Goal: Task Accomplishment & Management: Complete application form

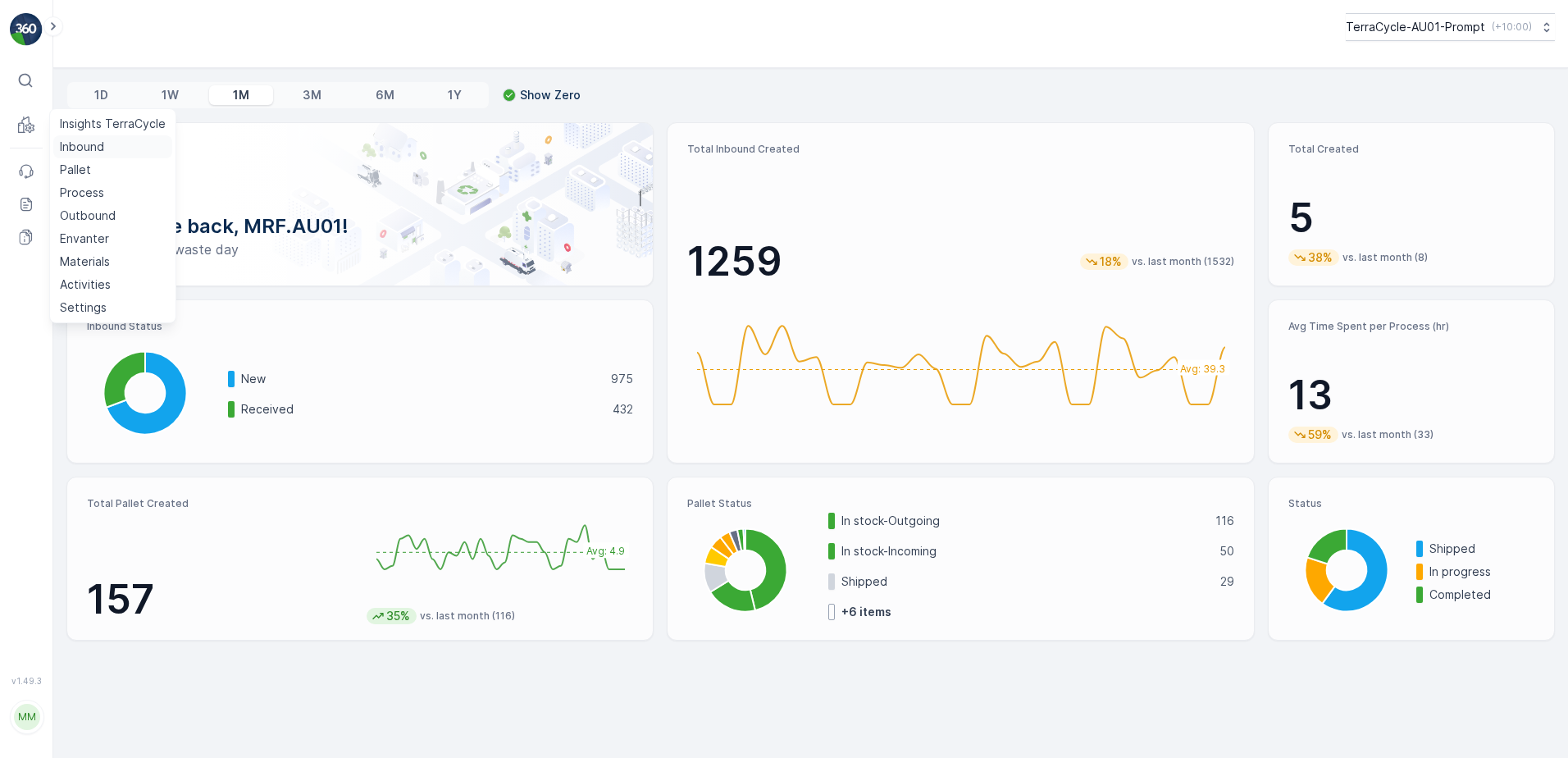
click at [65, 147] on p "Inbound" at bounding box center [81, 147] width 44 height 17
click at [94, 172] on link "Pallet" at bounding box center [112, 169] width 119 height 23
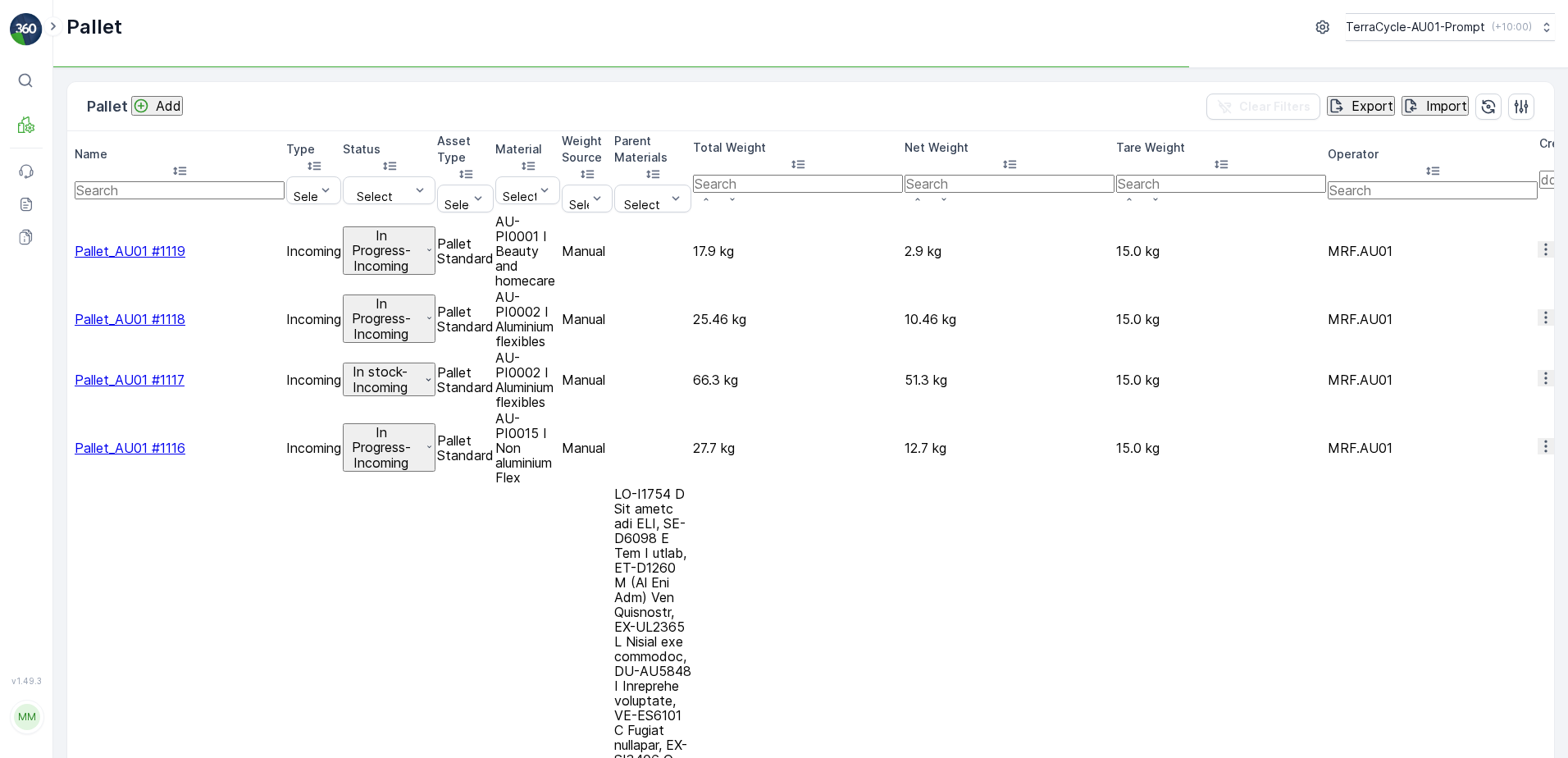
click at [169, 181] on input "text" at bounding box center [180, 190] width 210 height 18
type input "976"
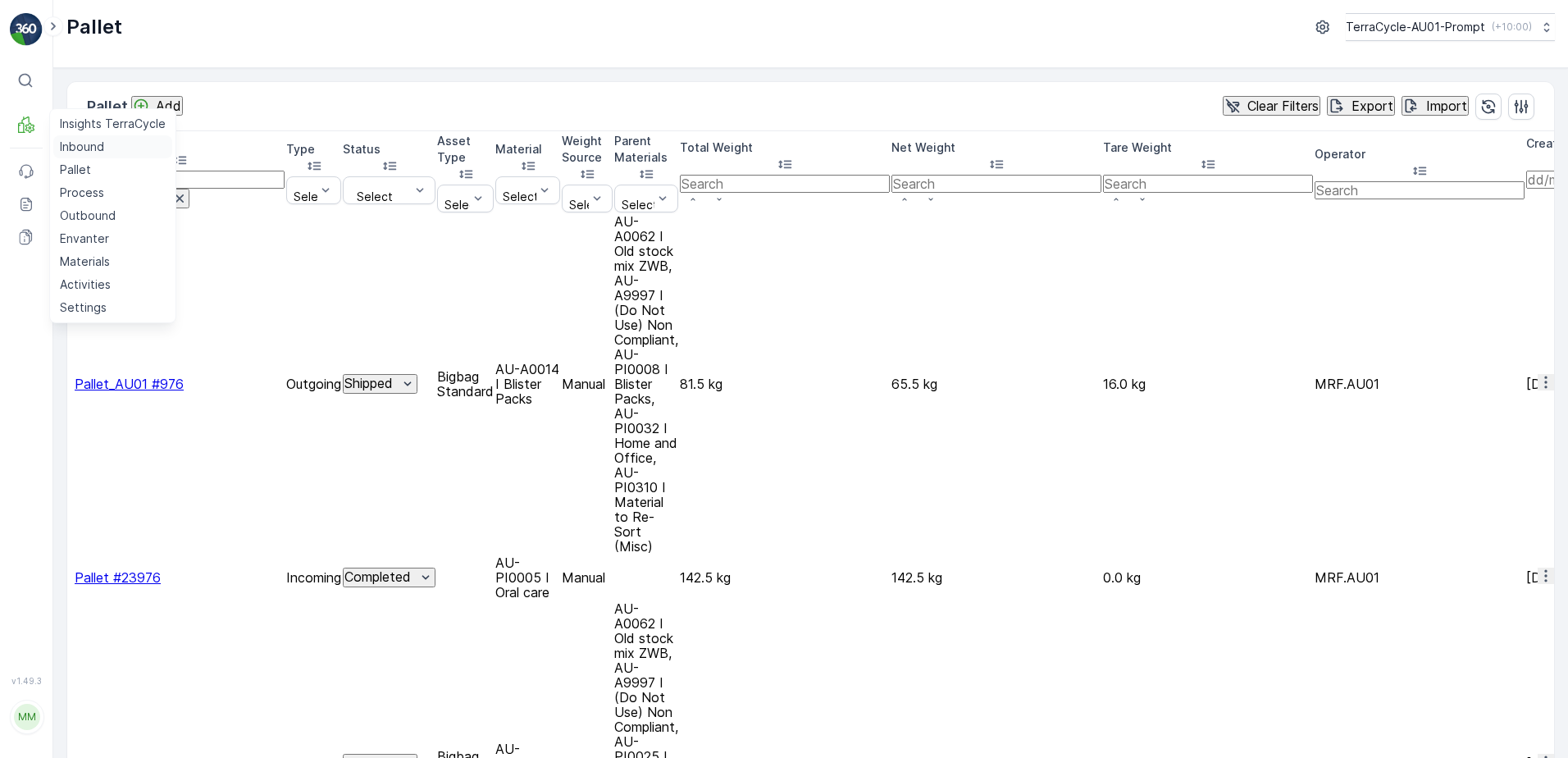
click at [82, 149] on p "Inbound" at bounding box center [81, 147] width 44 height 17
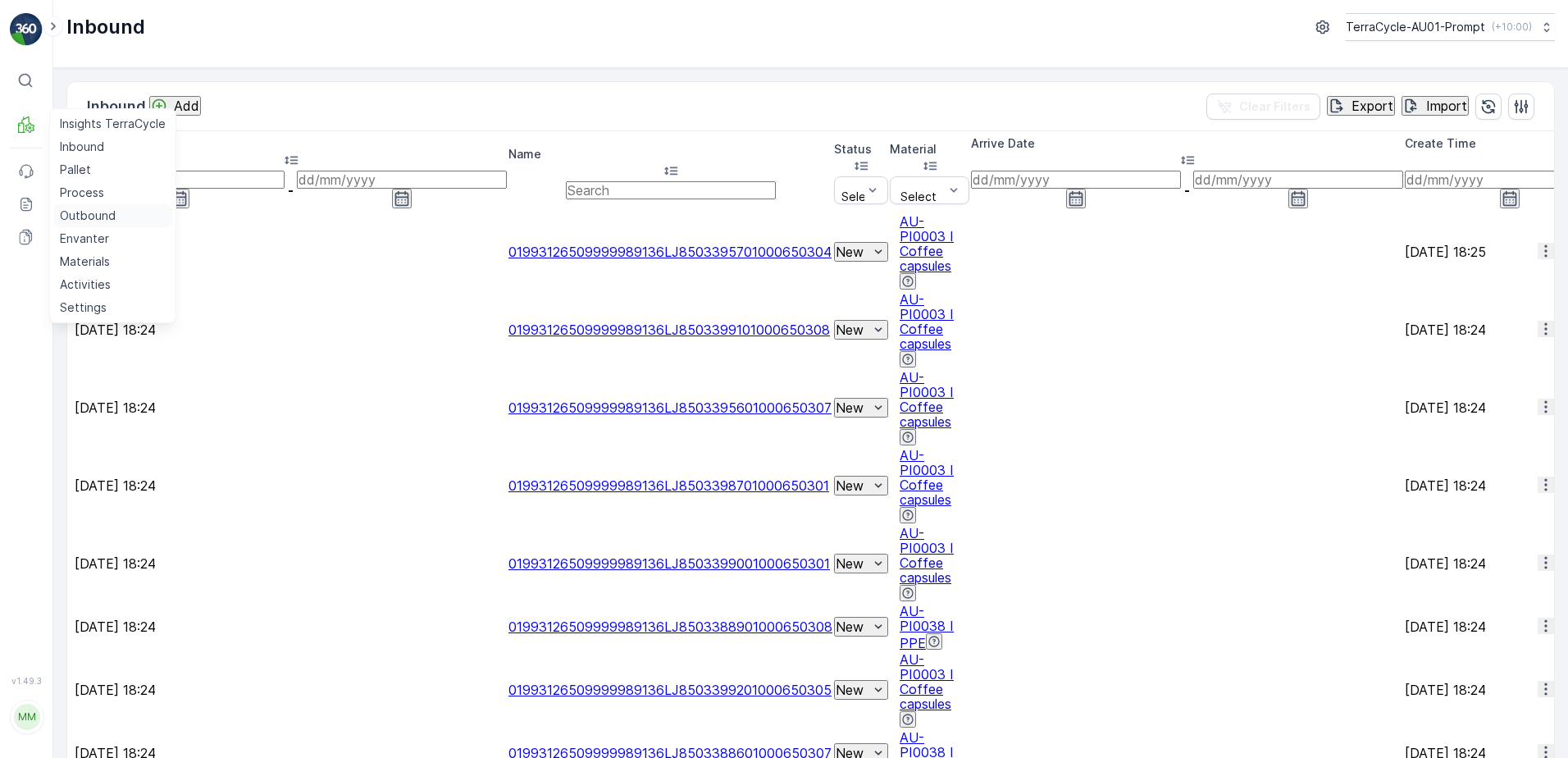
click at [81, 219] on p "Outbound" at bounding box center [88, 216] width 56 height 17
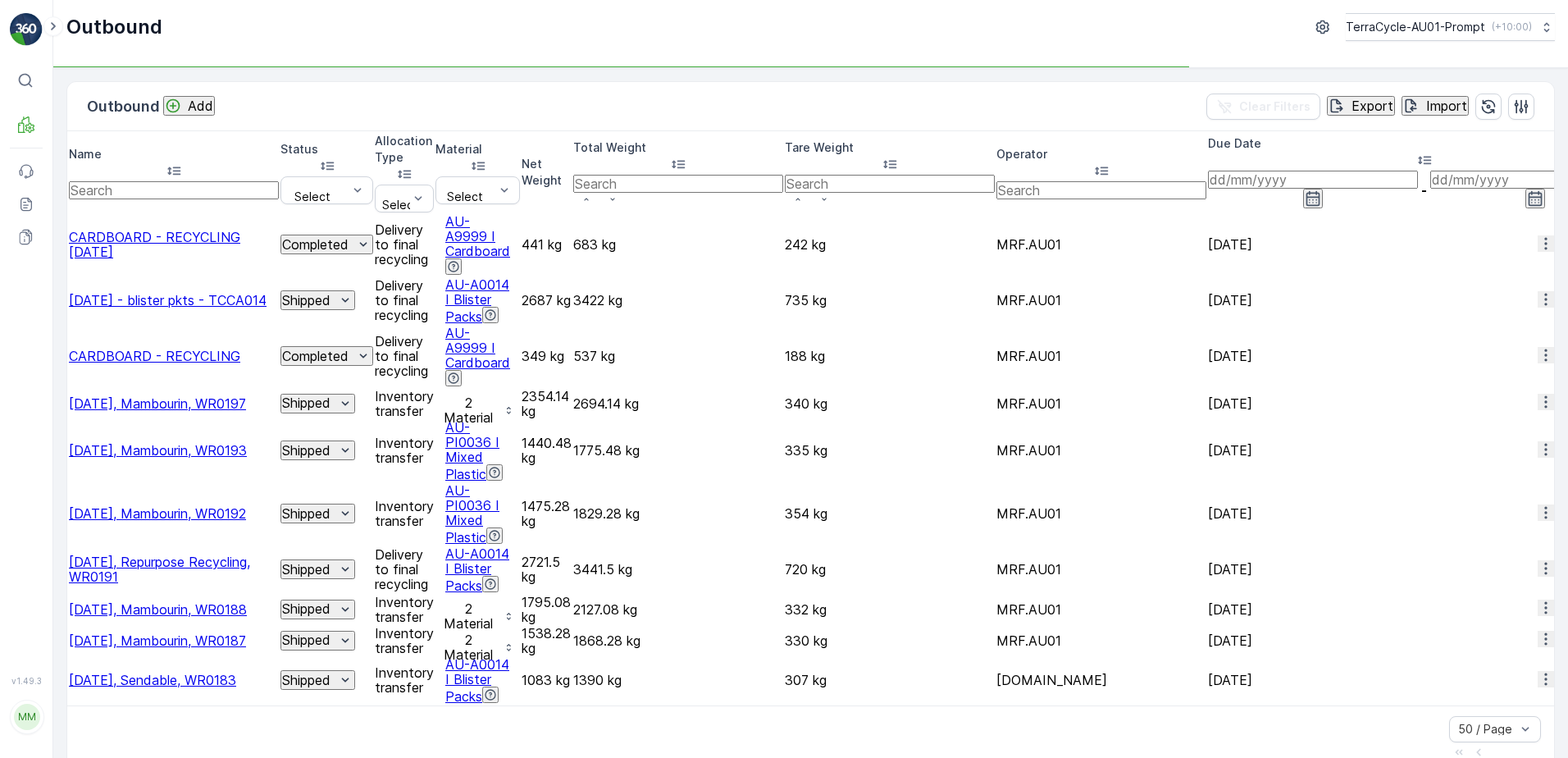
click at [190, 229] on span "CARDBOARD - RECYCLING [DATE]" at bounding box center [154, 244] width 171 height 31
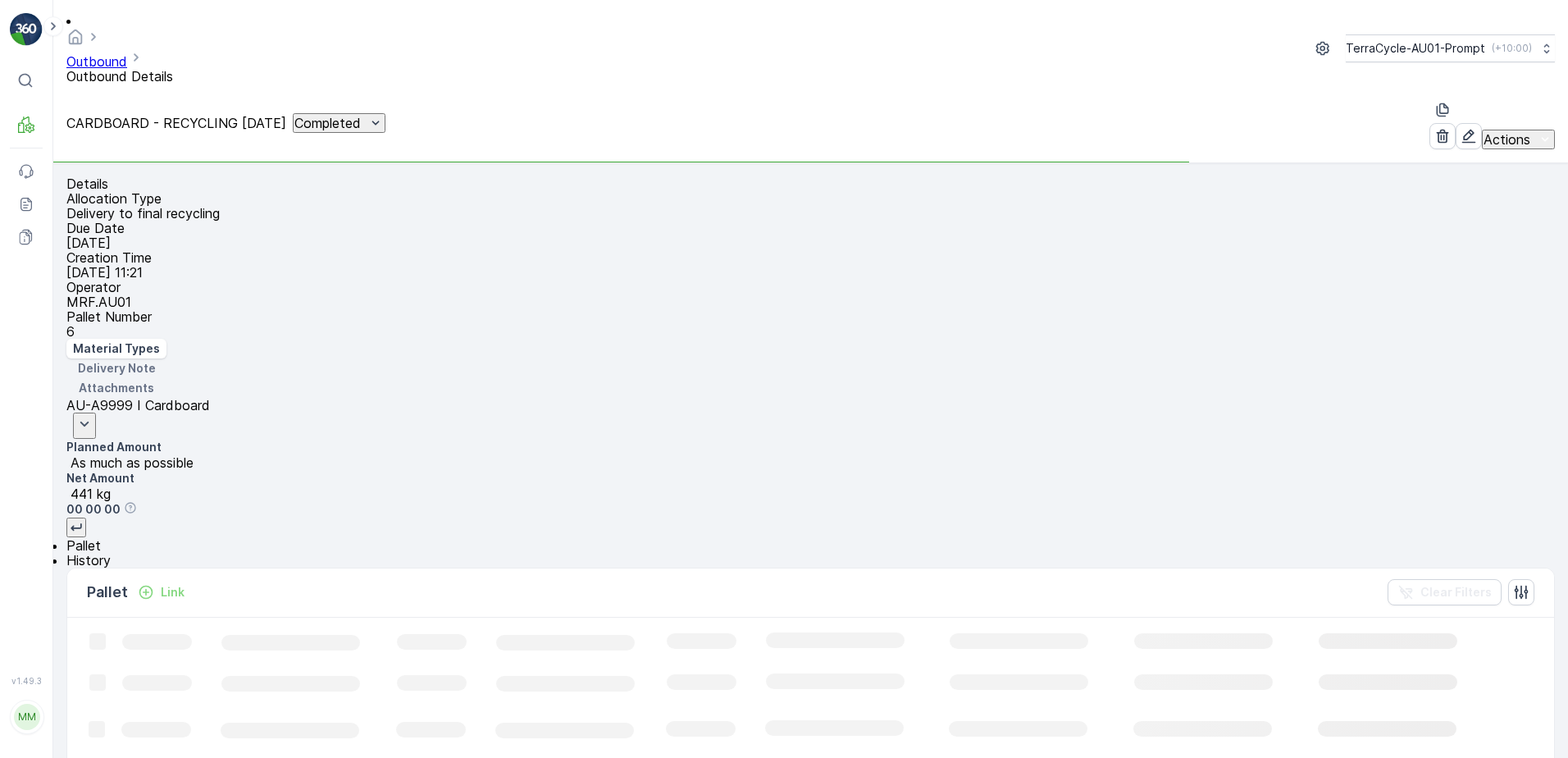
click at [281, 324] on p "6" at bounding box center [811, 332] width 1489 height 15
click at [1460, 128] on icon "button" at bounding box center [1469, 136] width 17 height 17
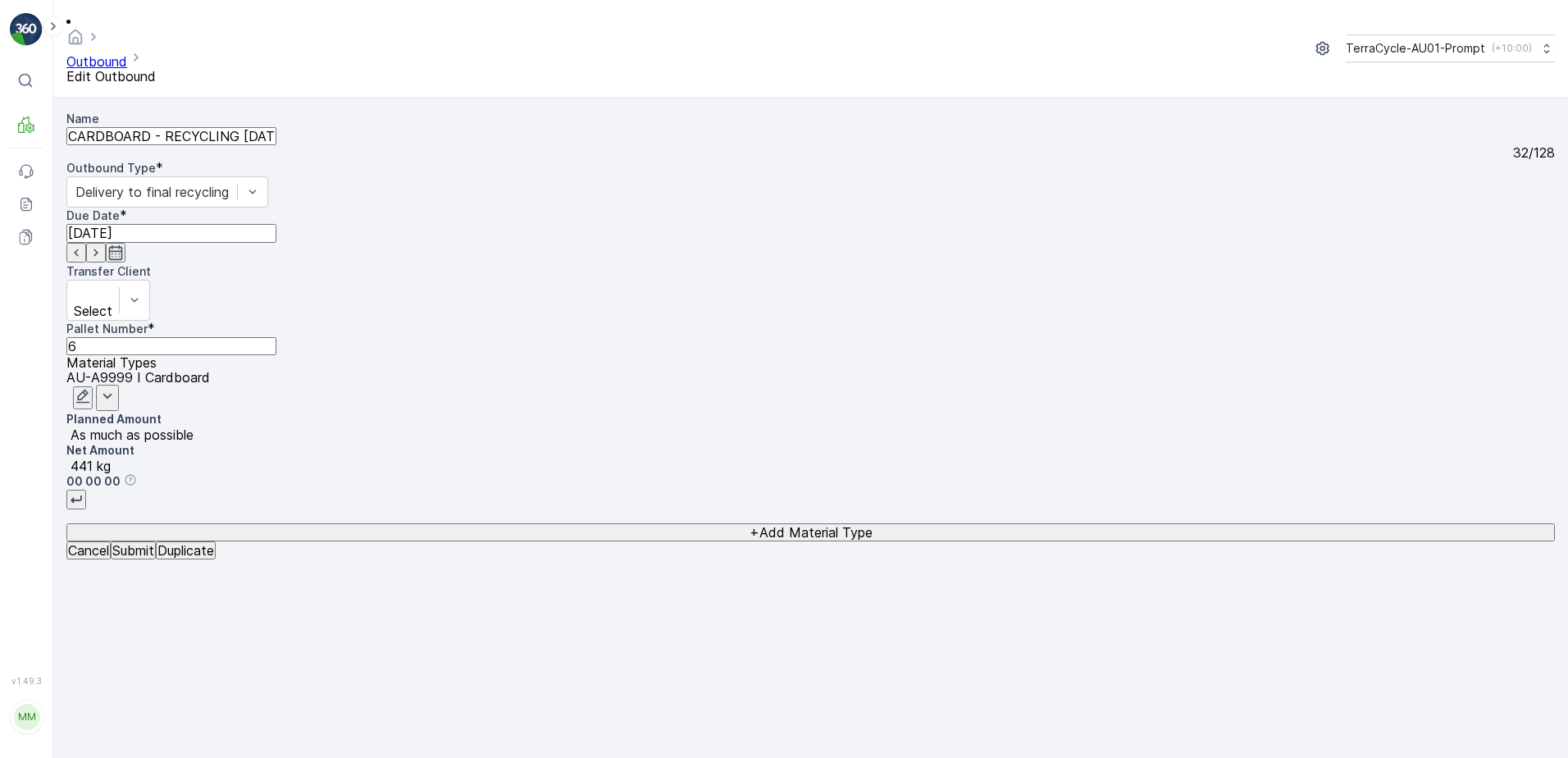
click at [112, 337] on Number "6" at bounding box center [171, 346] width 210 height 18
type Number "8"
click at [154, 558] on p "Submit" at bounding box center [133, 551] width 42 height 15
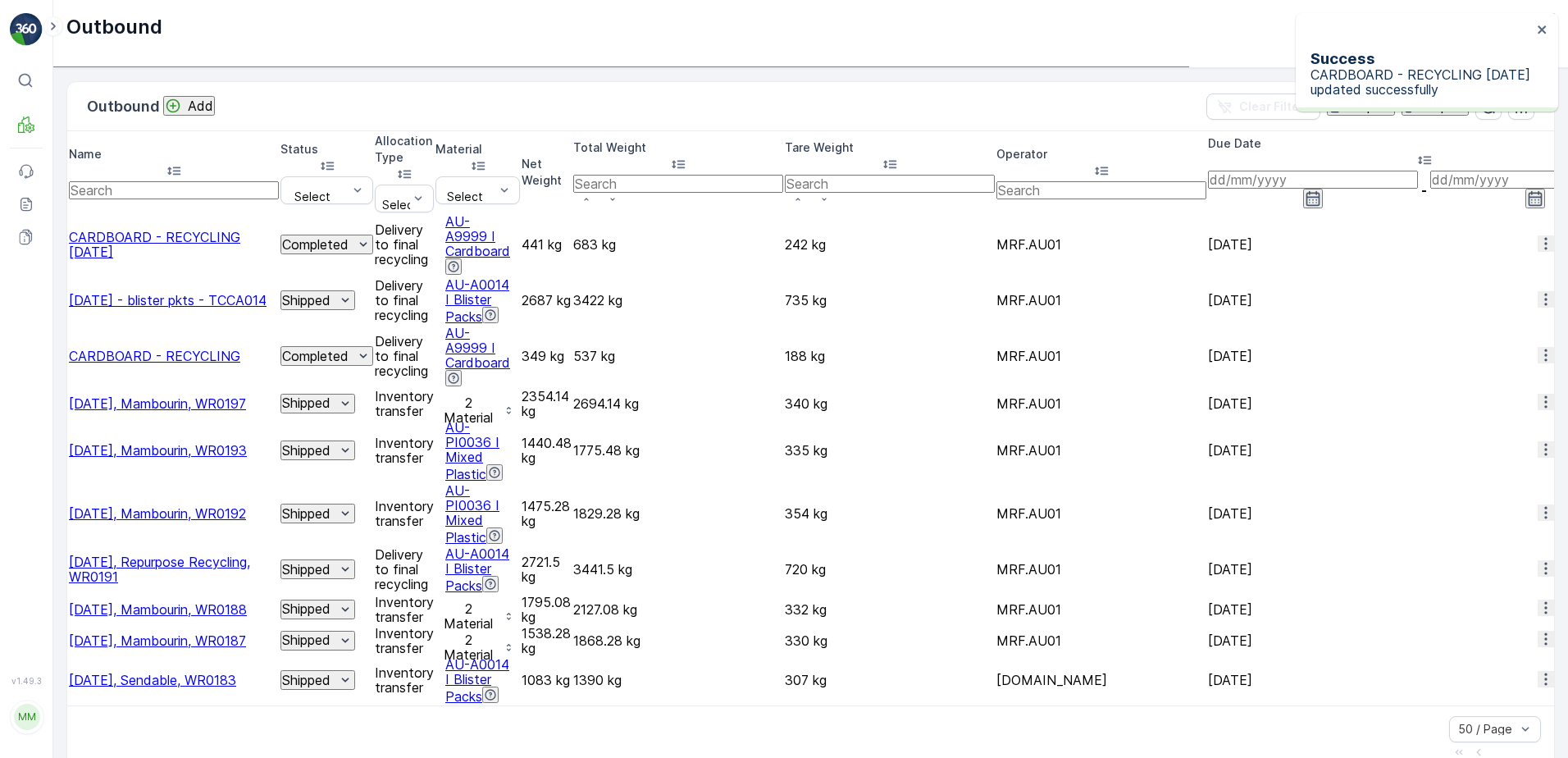
click at [208, 104] on p "Add" at bounding box center [200, 106] width 25 height 15
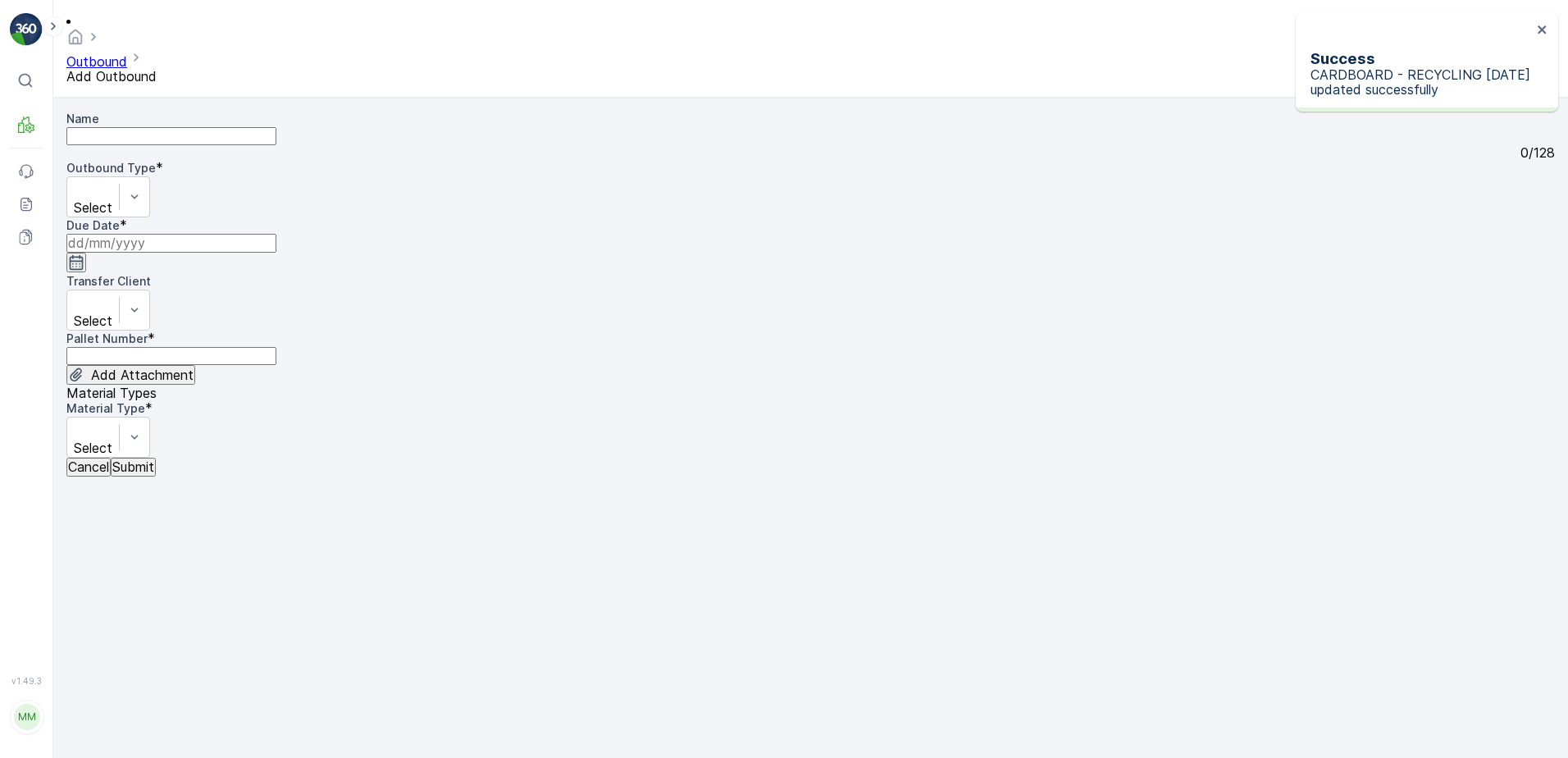
click at [147, 127] on input "Name" at bounding box center [171, 136] width 210 height 18
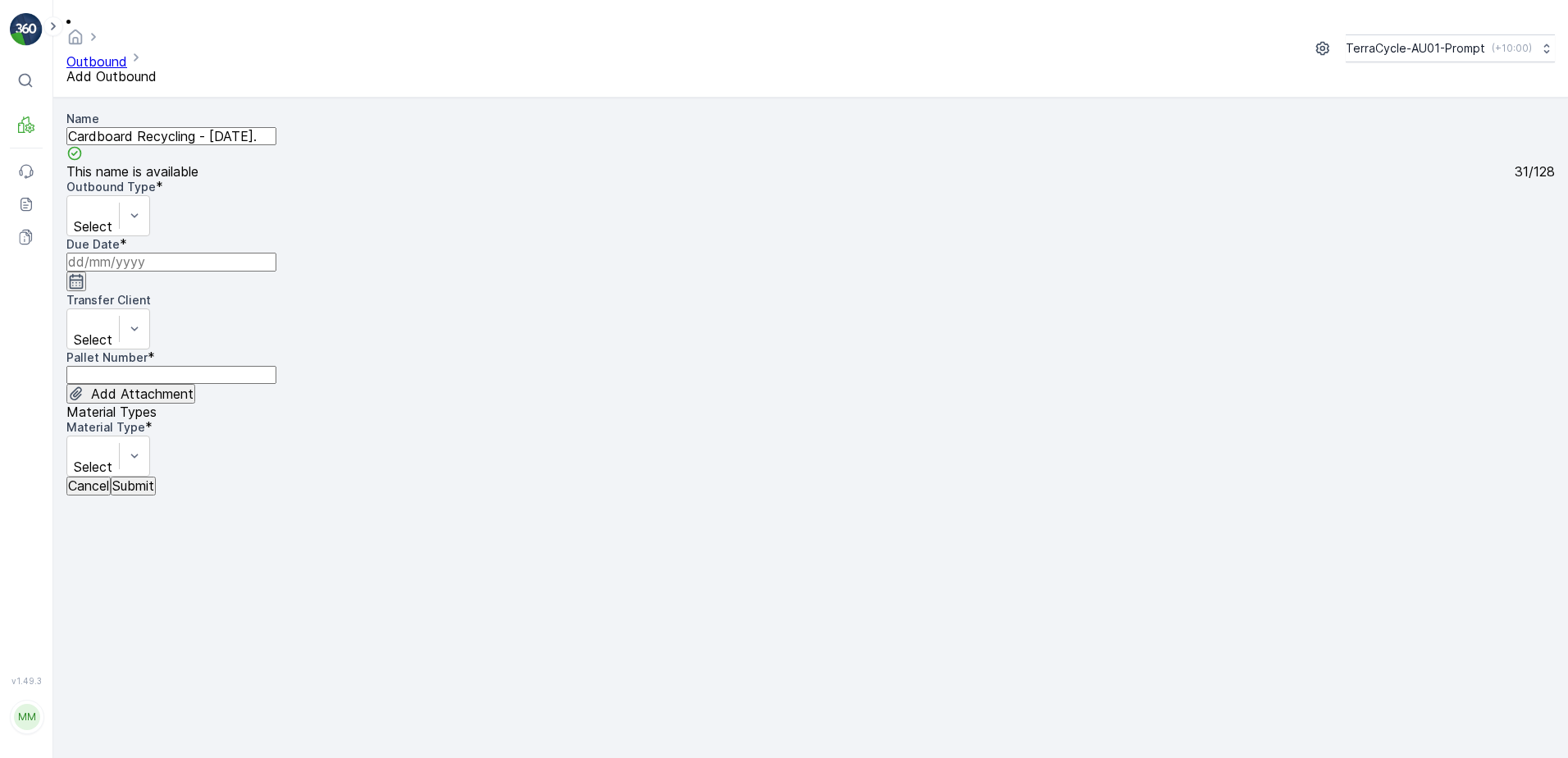
type input "Cardboard Recycling - [DATE]."
drag, startPoint x: 218, startPoint y: 210, endPoint x: 253, endPoint y: 204, distance: 35.5
click at [219, 252] on input at bounding box center [171, 261] width 210 height 18
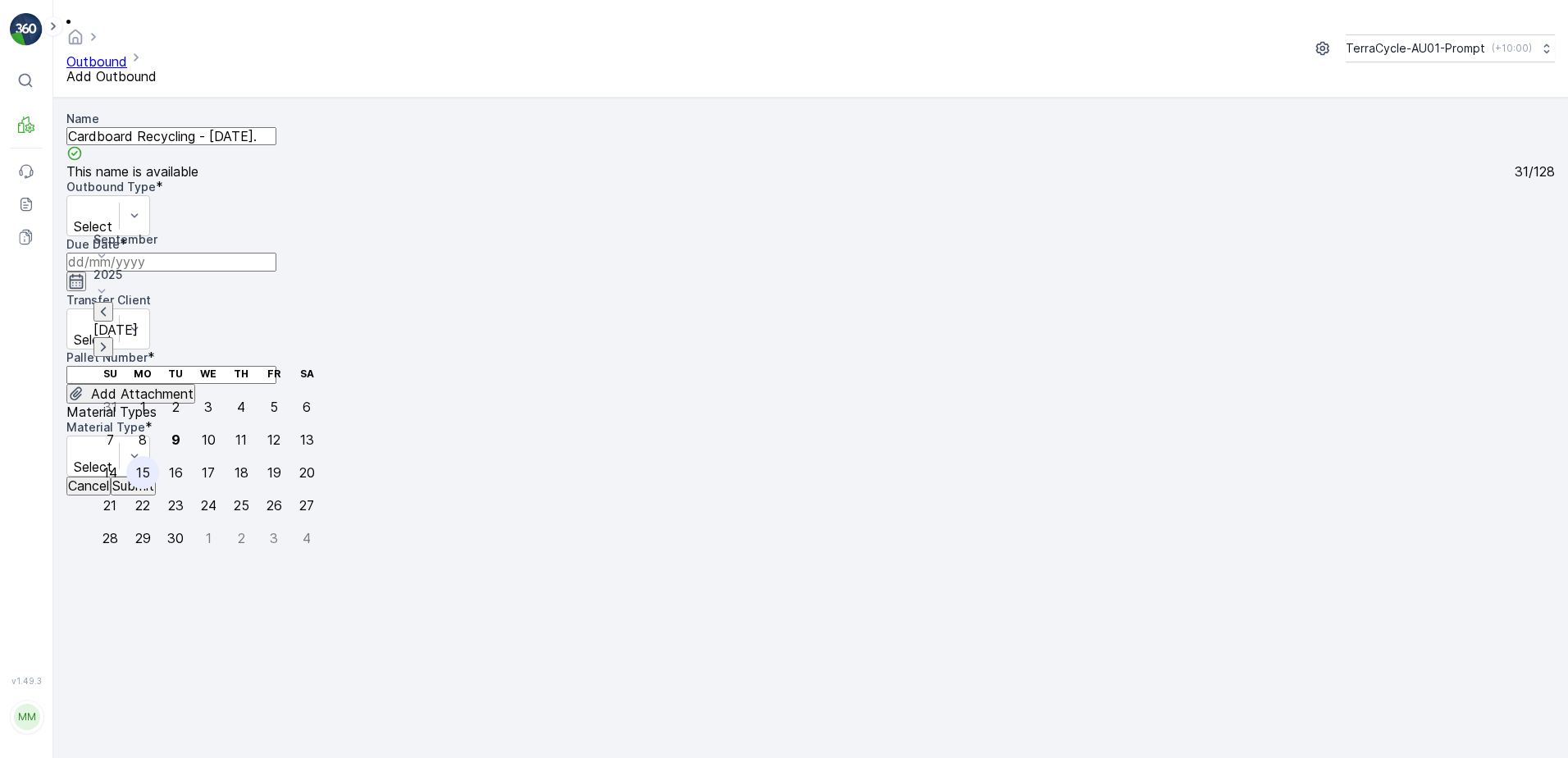
click at [140, 465] on div "15" at bounding box center [143, 472] width 14 height 15
type input "[DATE]"
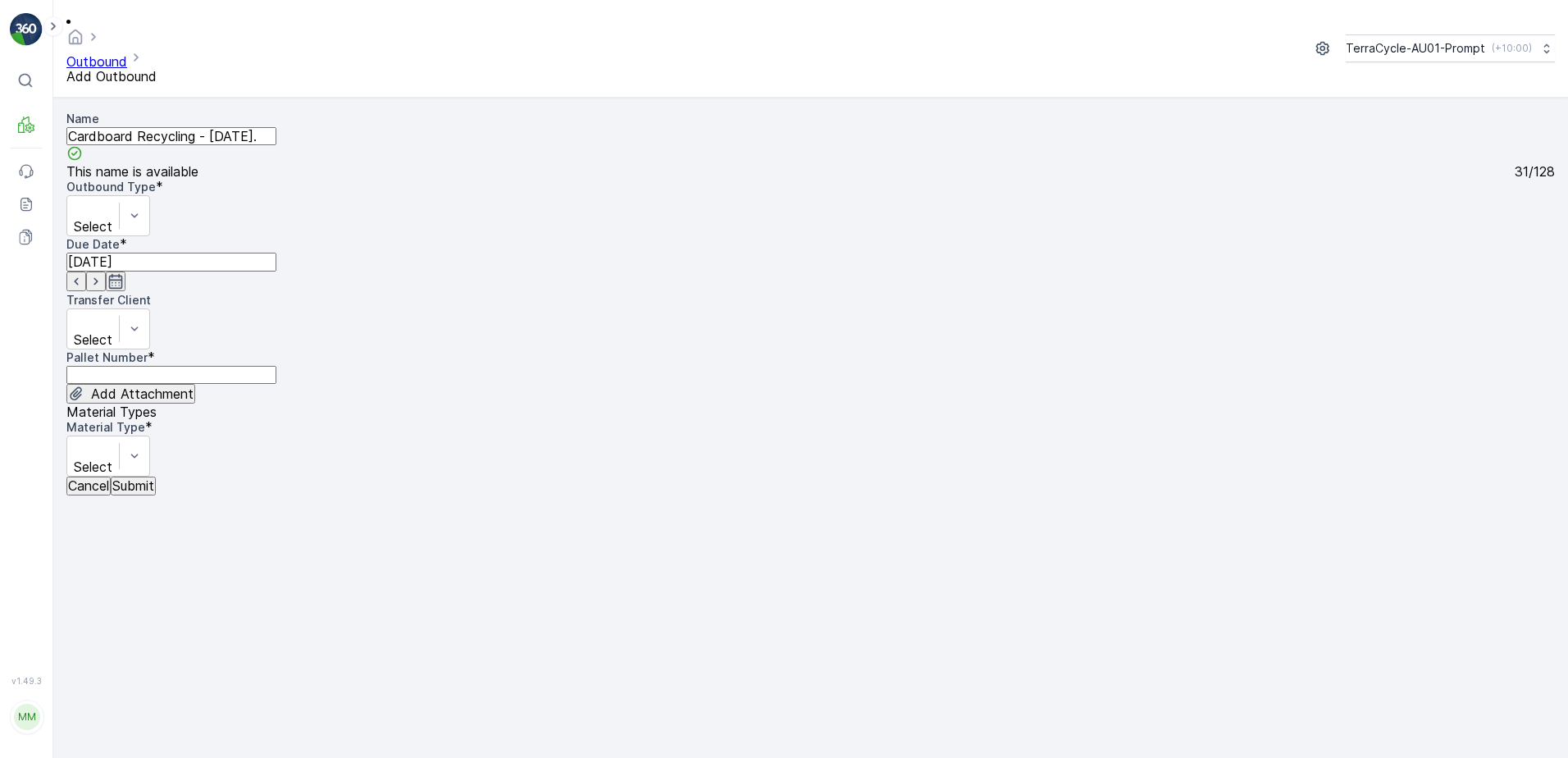
click at [104, 365] on Number "Pallet Number" at bounding box center [171, 374] width 210 height 18
type Number "8"
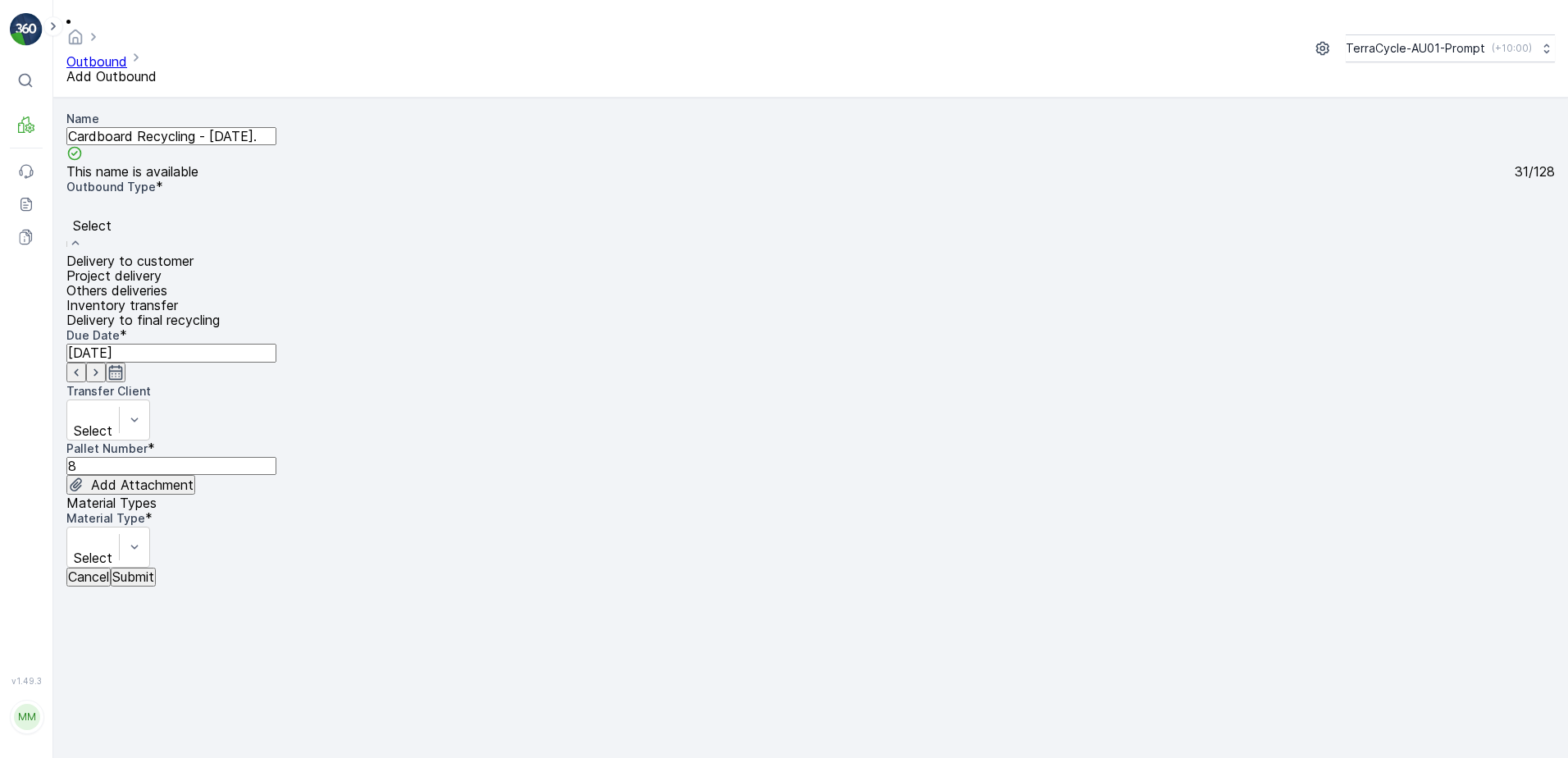
drag, startPoint x: 595, startPoint y: 269, endPoint x: 614, endPoint y: 265, distance: 19.4
click at [220, 311] on span "Delivery to final recycling" at bounding box center [143, 320] width 153 height 17
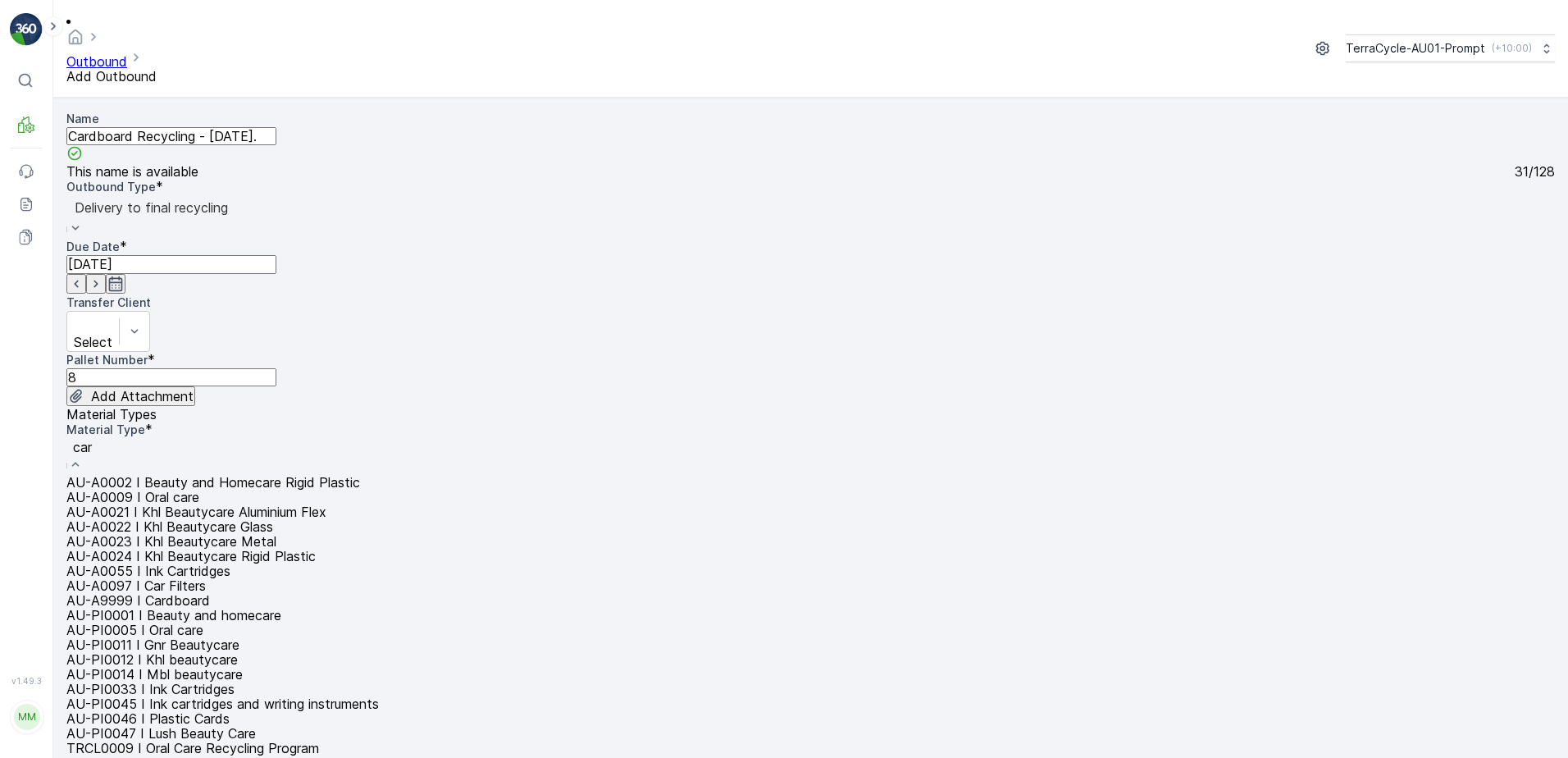
type input "card"
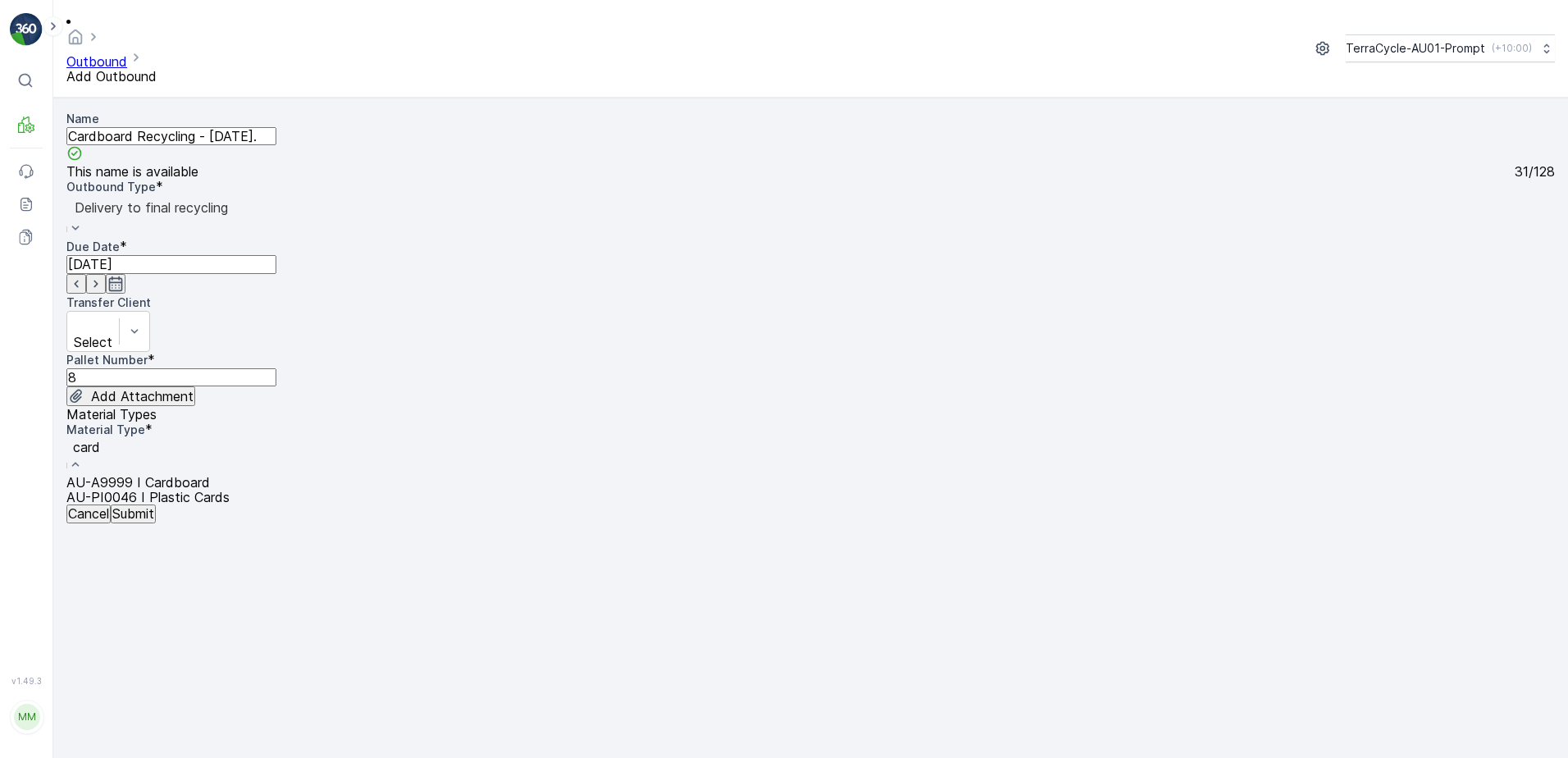
click at [210, 474] on span "AU-A9999 I Cardboard" at bounding box center [138, 482] width 144 height 17
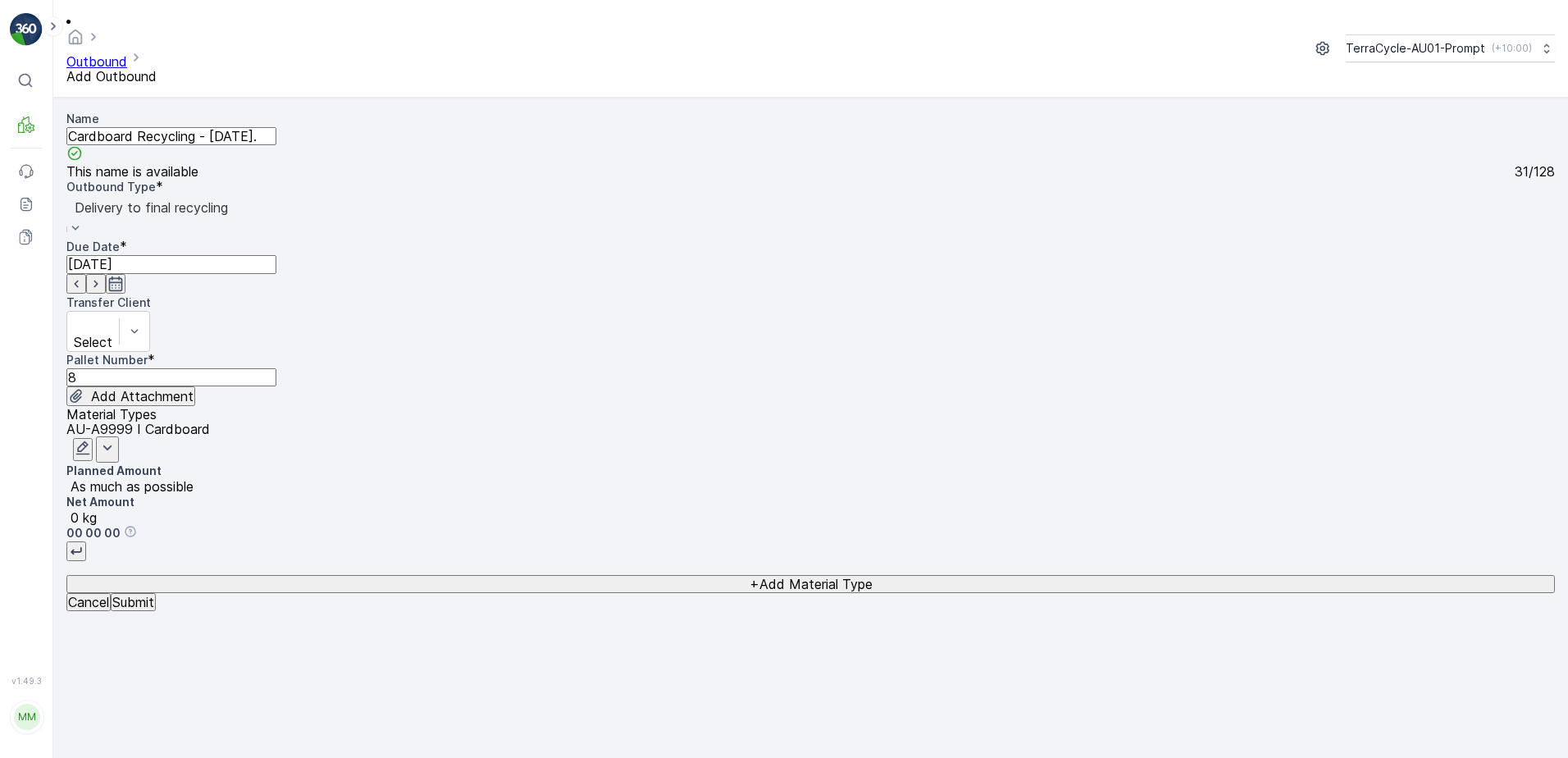
click at [154, 609] on p "Submit" at bounding box center [133, 602] width 42 height 15
